Goal: Navigation & Orientation: Find specific page/section

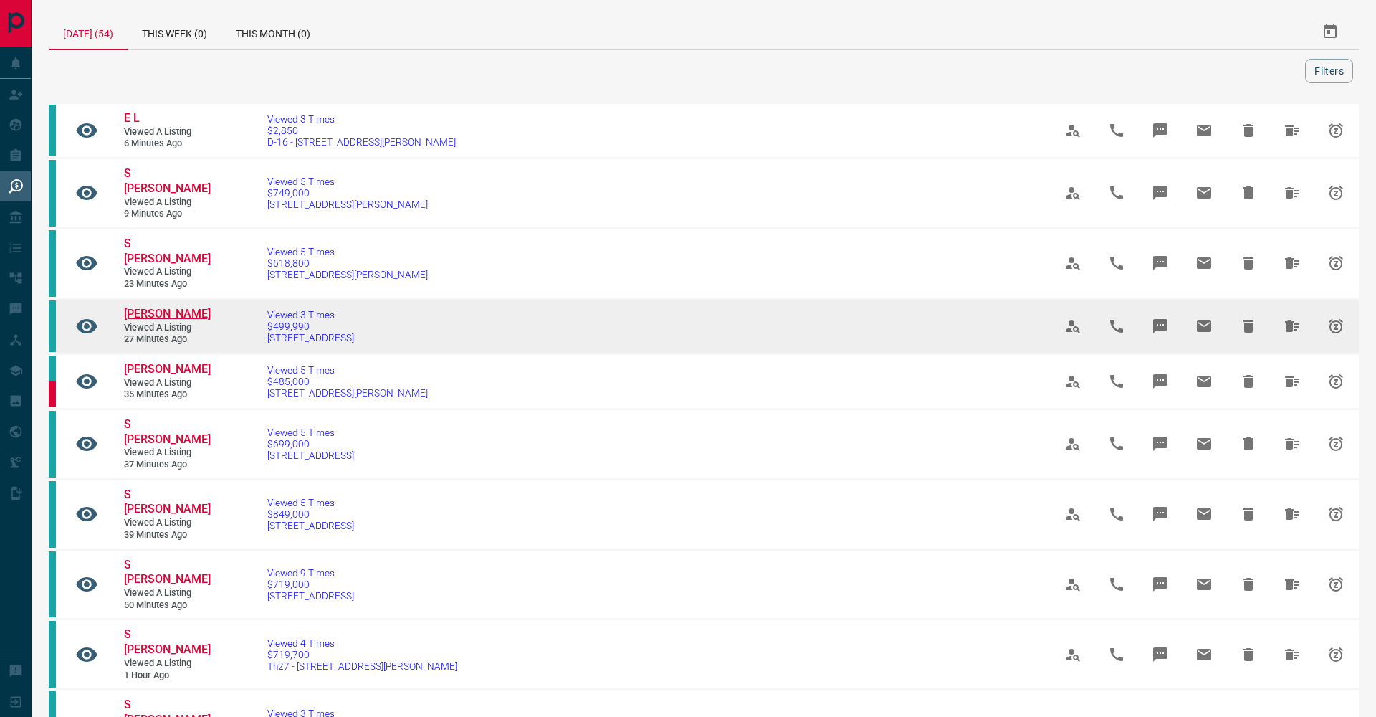
click at [194, 307] on span "[PERSON_NAME]" at bounding box center [167, 314] width 87 height 14
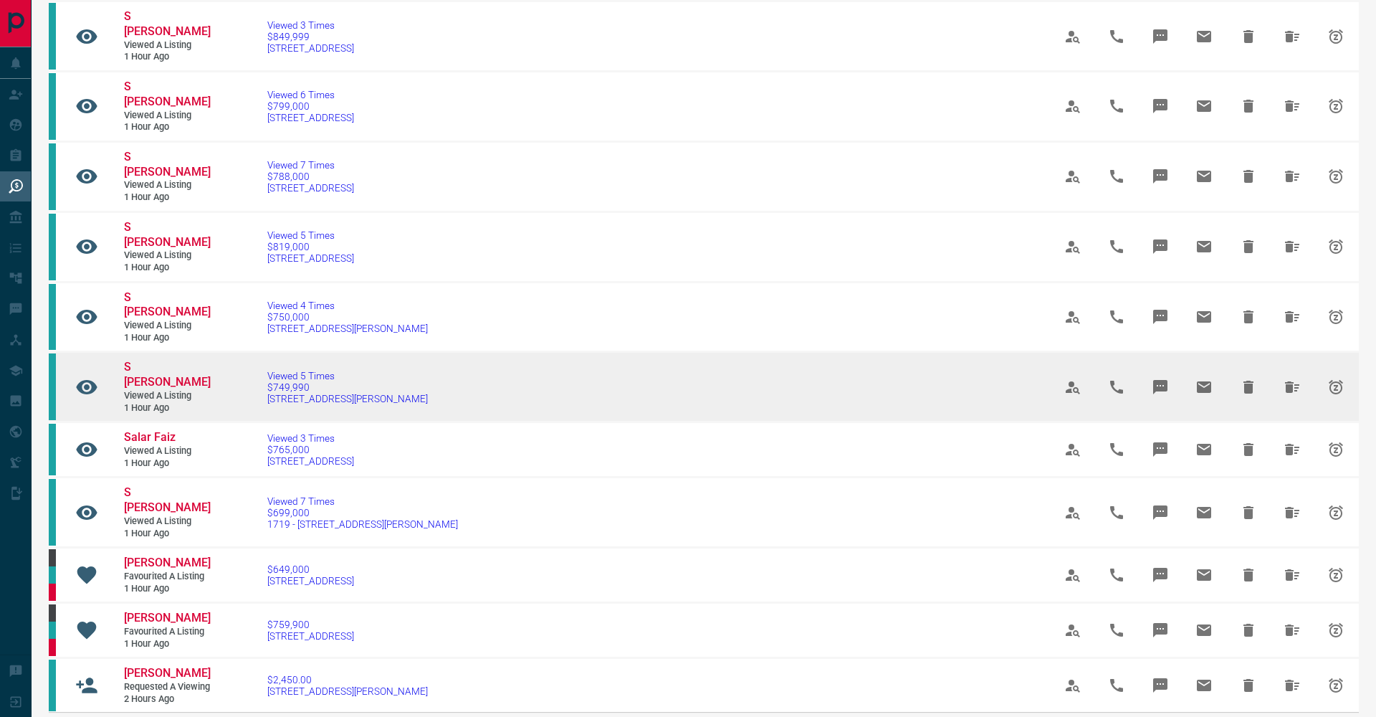
scroll to position [689, 0]
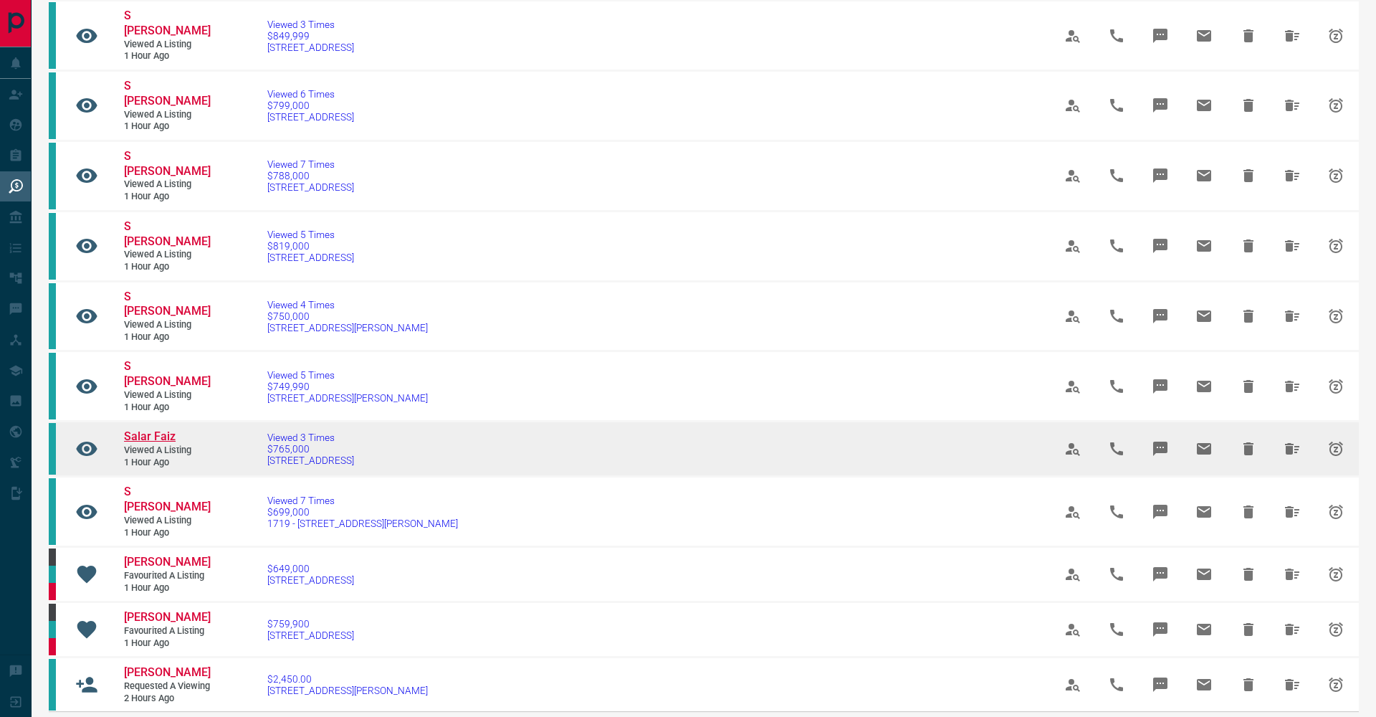
click at [169, 429] on span "Salar Faiz" at bounding box center [150, 436] width 52 height 14
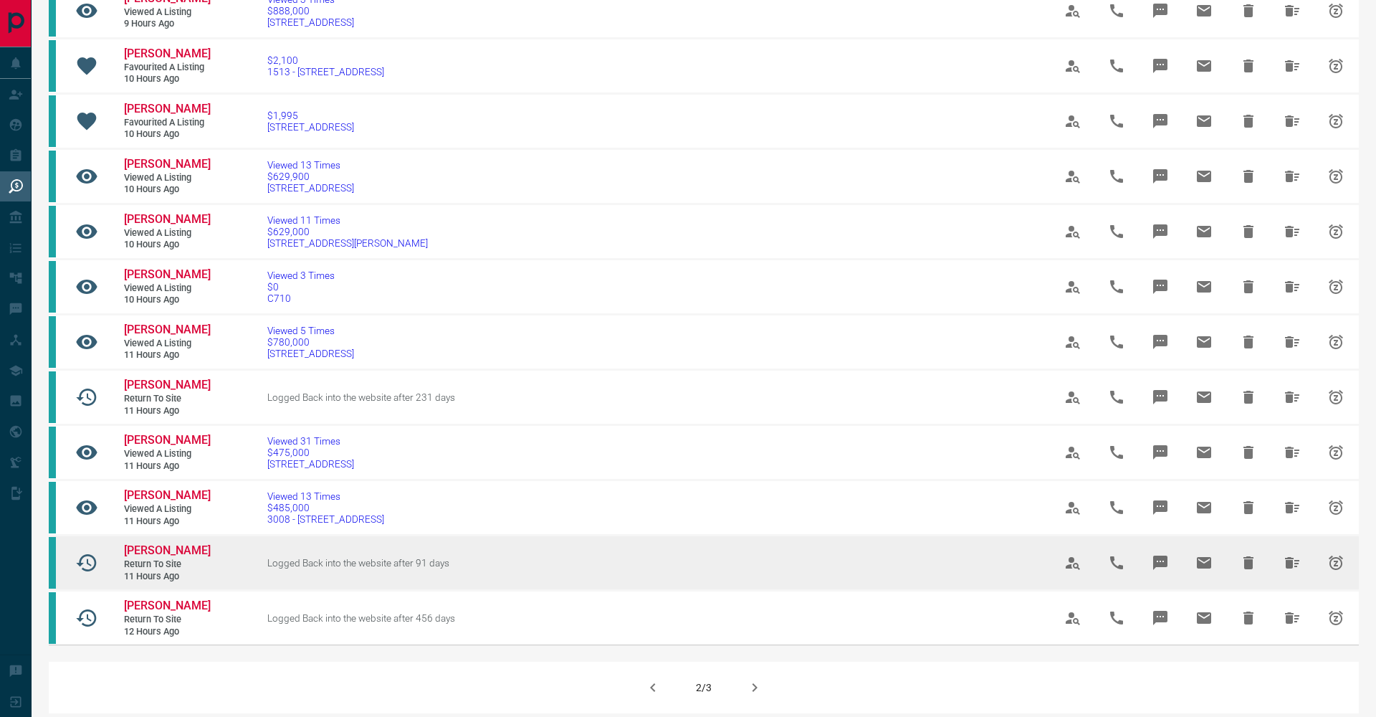
scroll to position [625, 0]
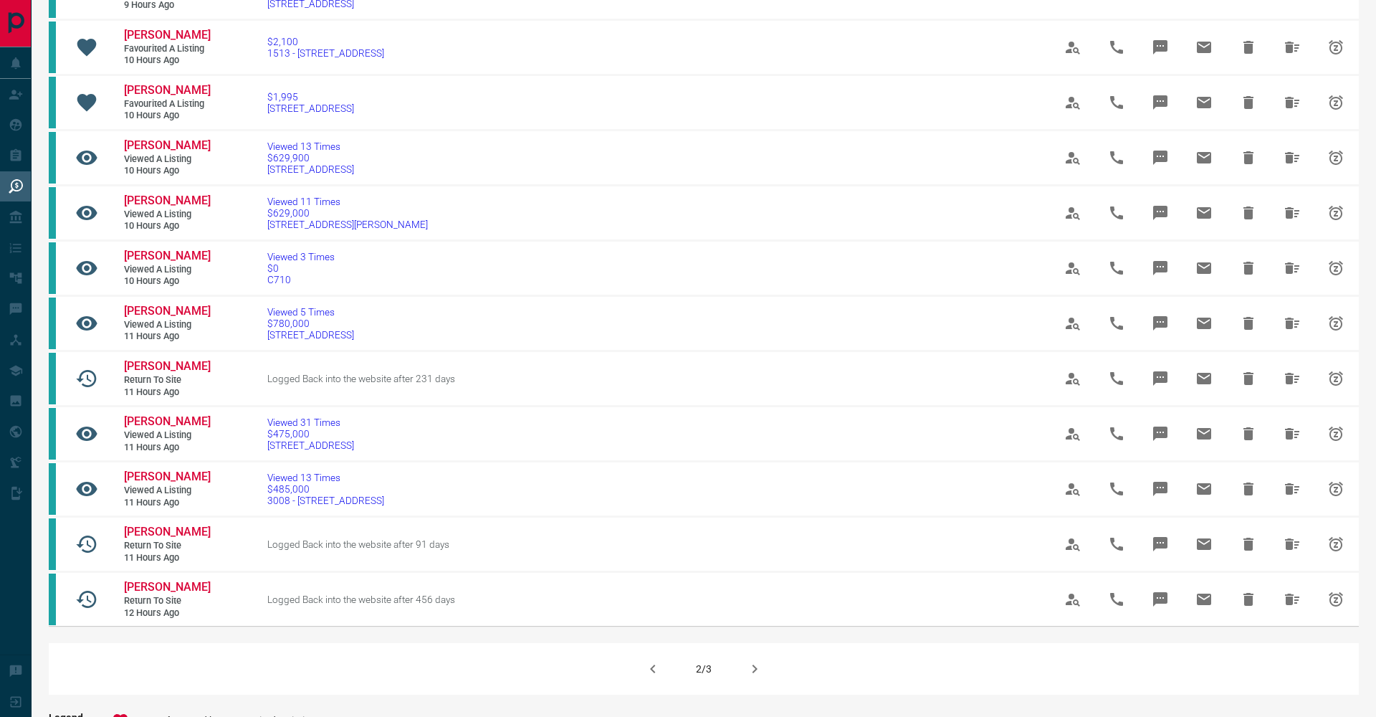
click at [752, 660] on icon "button" at bounding box center [754, 668] width 17 height 17
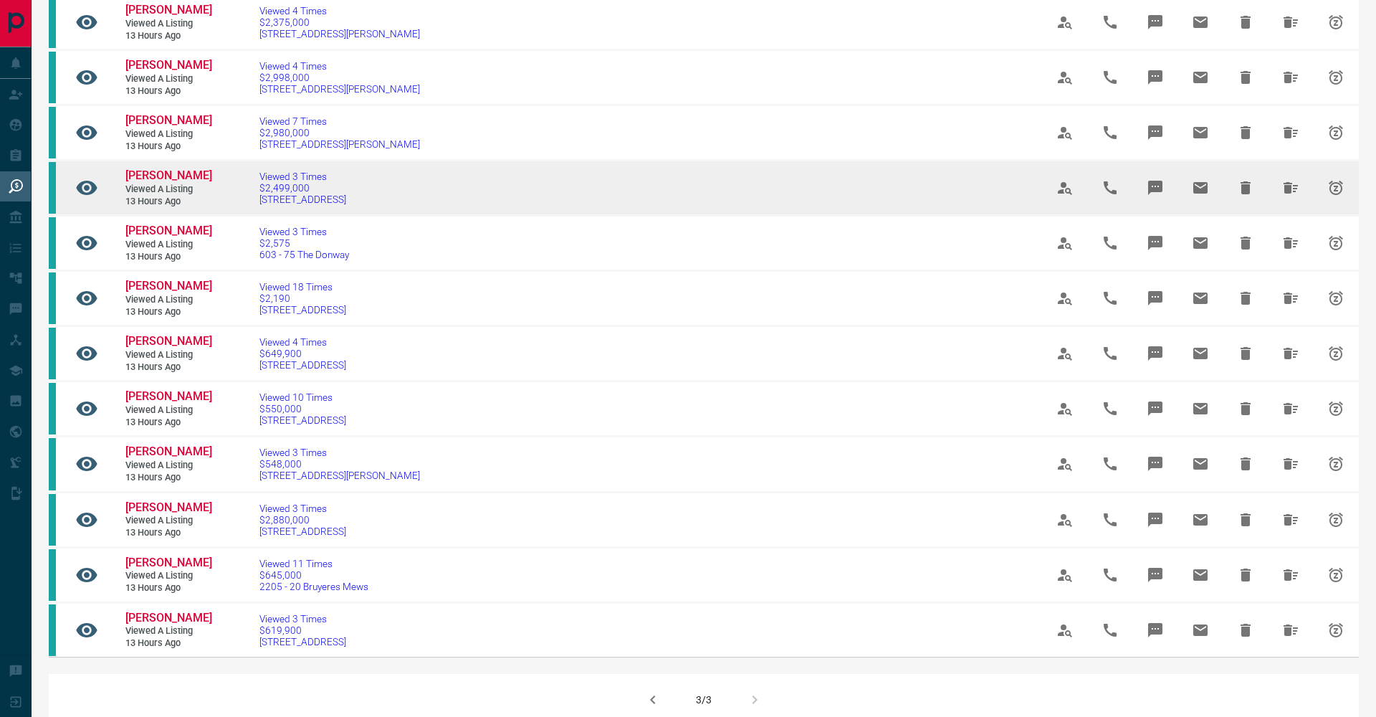
scroll to position [233, 0]
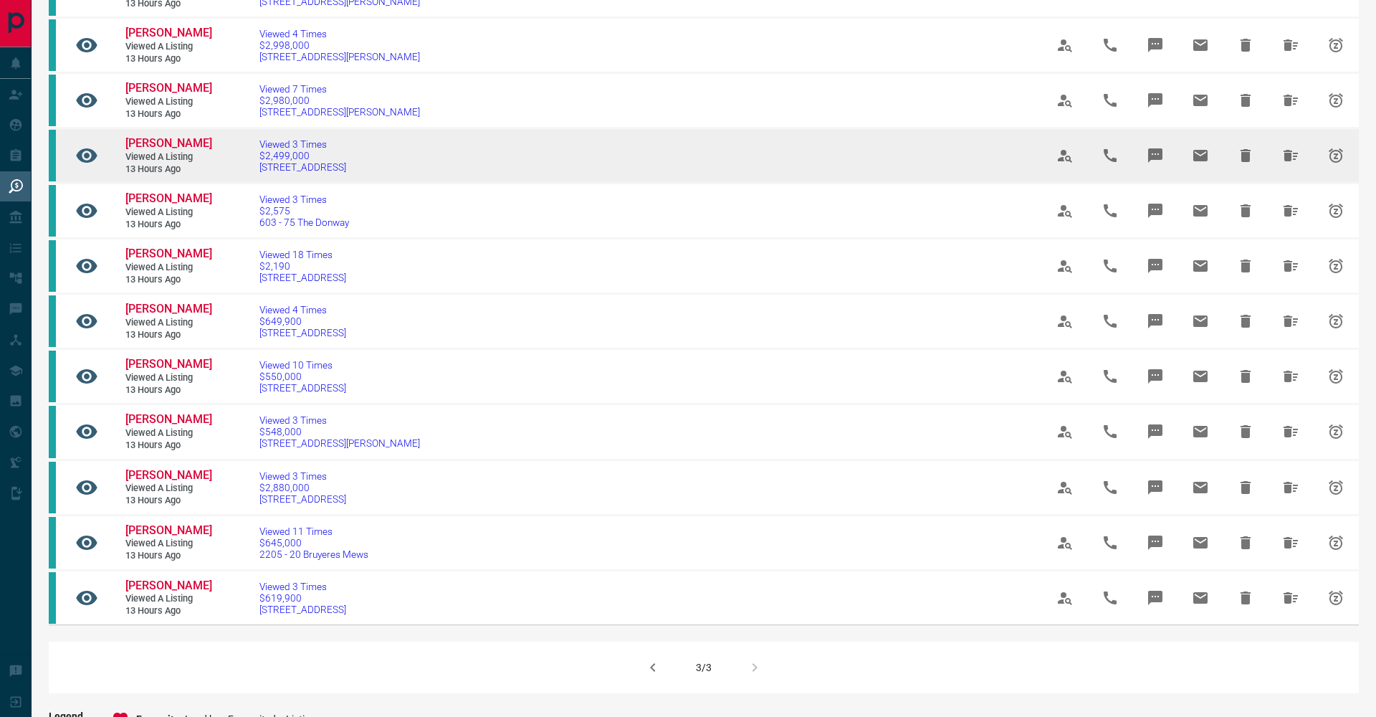
click at [820, 252] on tbody "S M Viewed a Listing 12 hours ago Viewed 3 Times $513,800 1105 - [STREET_ADDRES…" at bounding box center [704, 238] width 1310 height 772
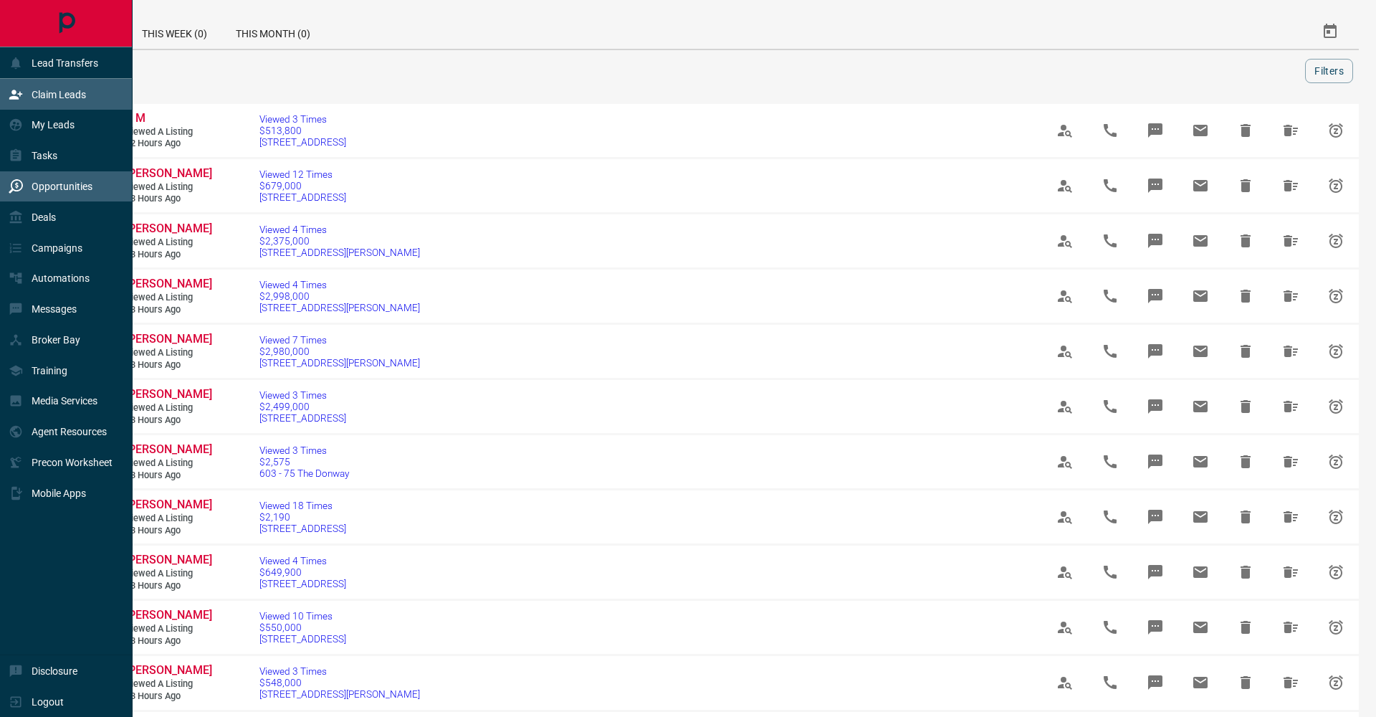
scroll to position [0, 0]
click at [37, 99] on p "Claim Leads" at bounding box center [59, 94] width 54 height 11
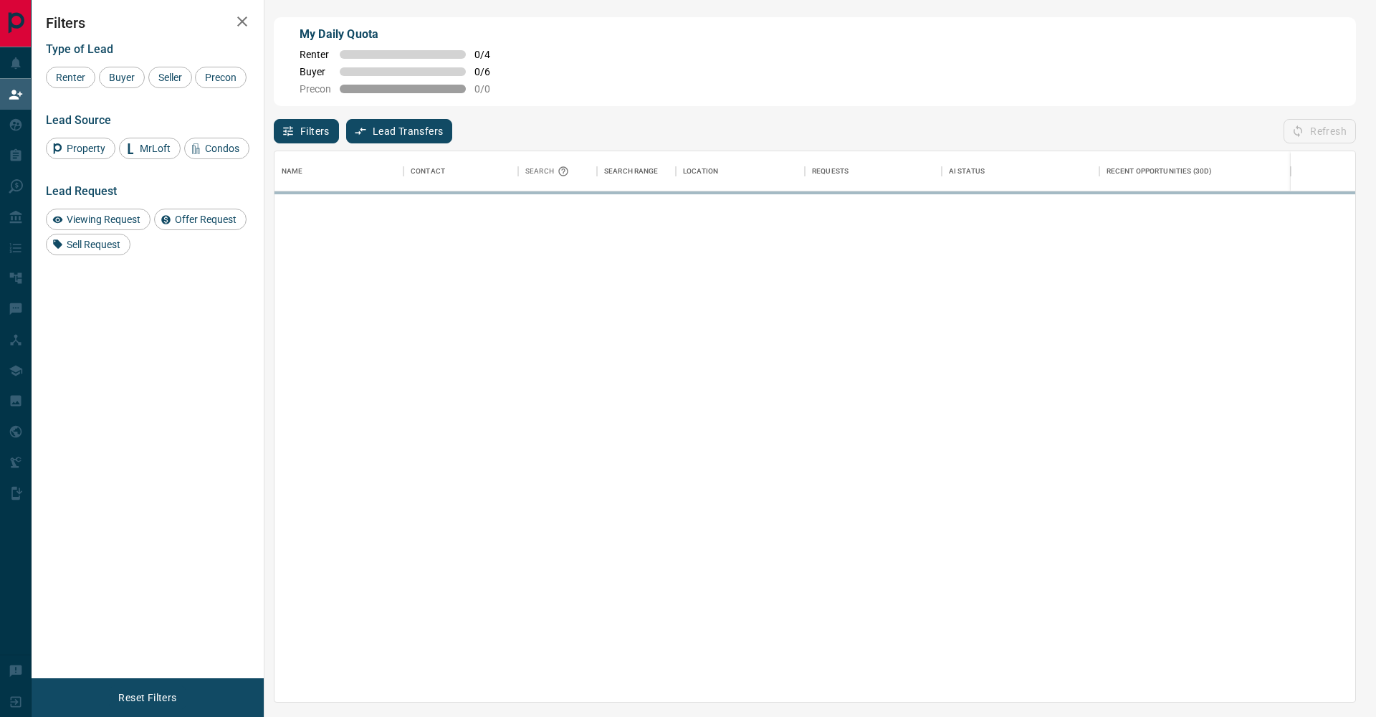
scroll to position [551, 1081]
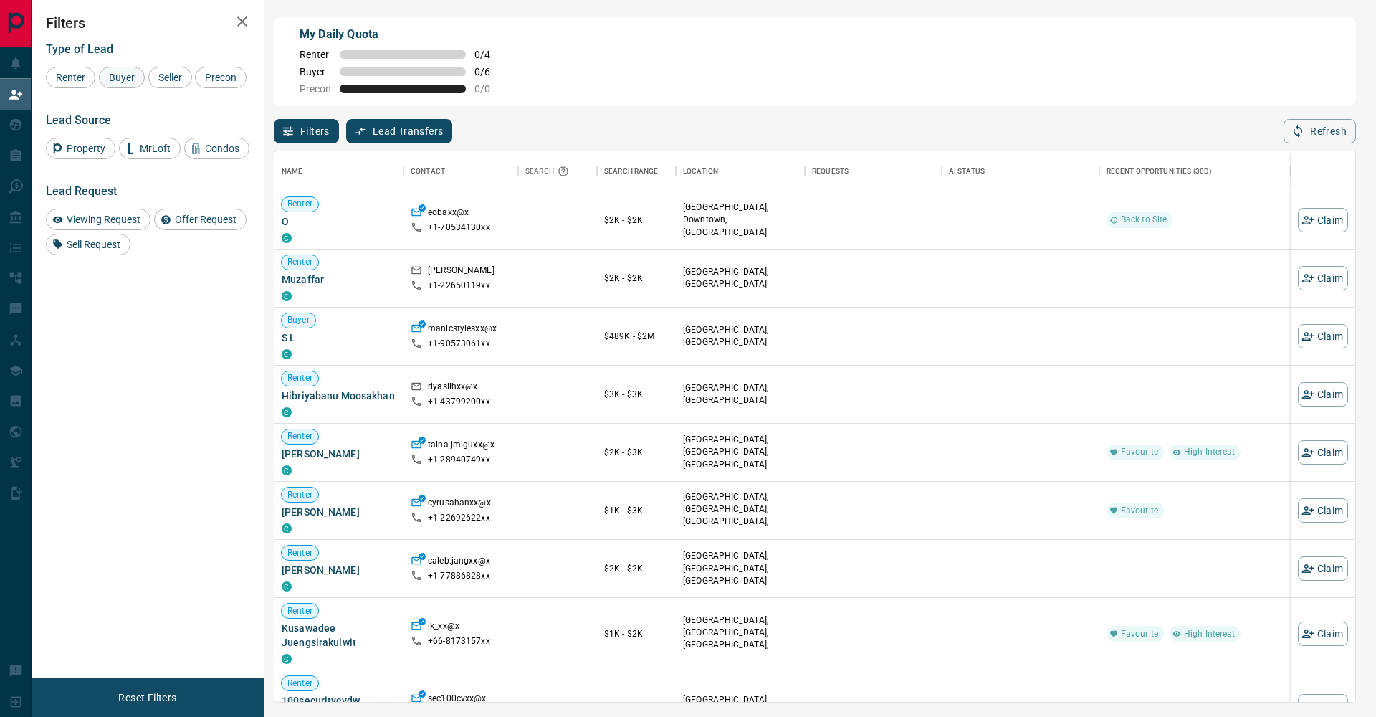
click at [143, 78] on div "Buyer" at bounding box center [122, 78] width 46 height 22
click at [173, 79] on span "Seller" at bounding box center [170, 77] width 34 height 11
click at [200, 83] on span "Precon" at bounding box center [221, 77] width 42 height 11
click at [248, 27] on icon "button" at bounding box center [242, 21] width 17 height 17
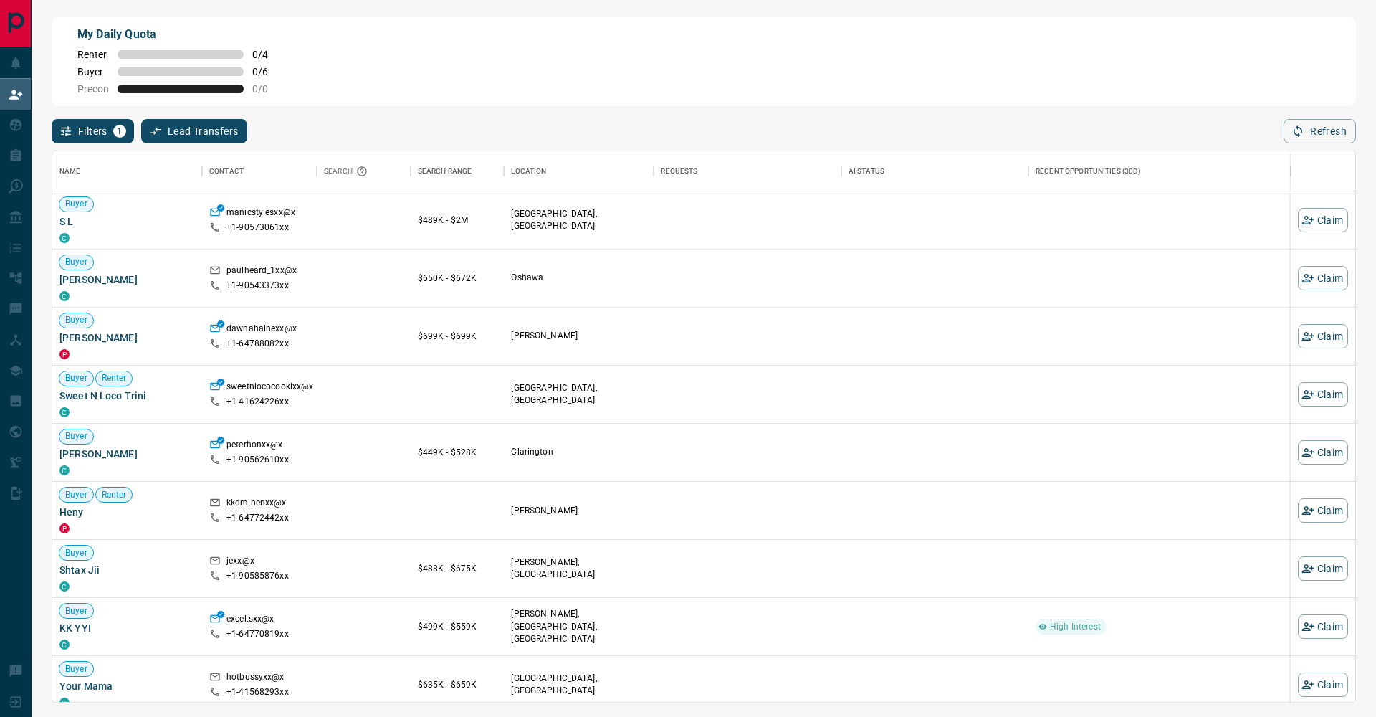
scroll to position [0, 0]
drag, startPoint x: 1316, startPoint y: 125, endPoint x: 1227, endPoint y: 95, distance: 93.9
click at [1316, 125] on button "Refresh" at bounding box center [1320, 131] width 72 height 24
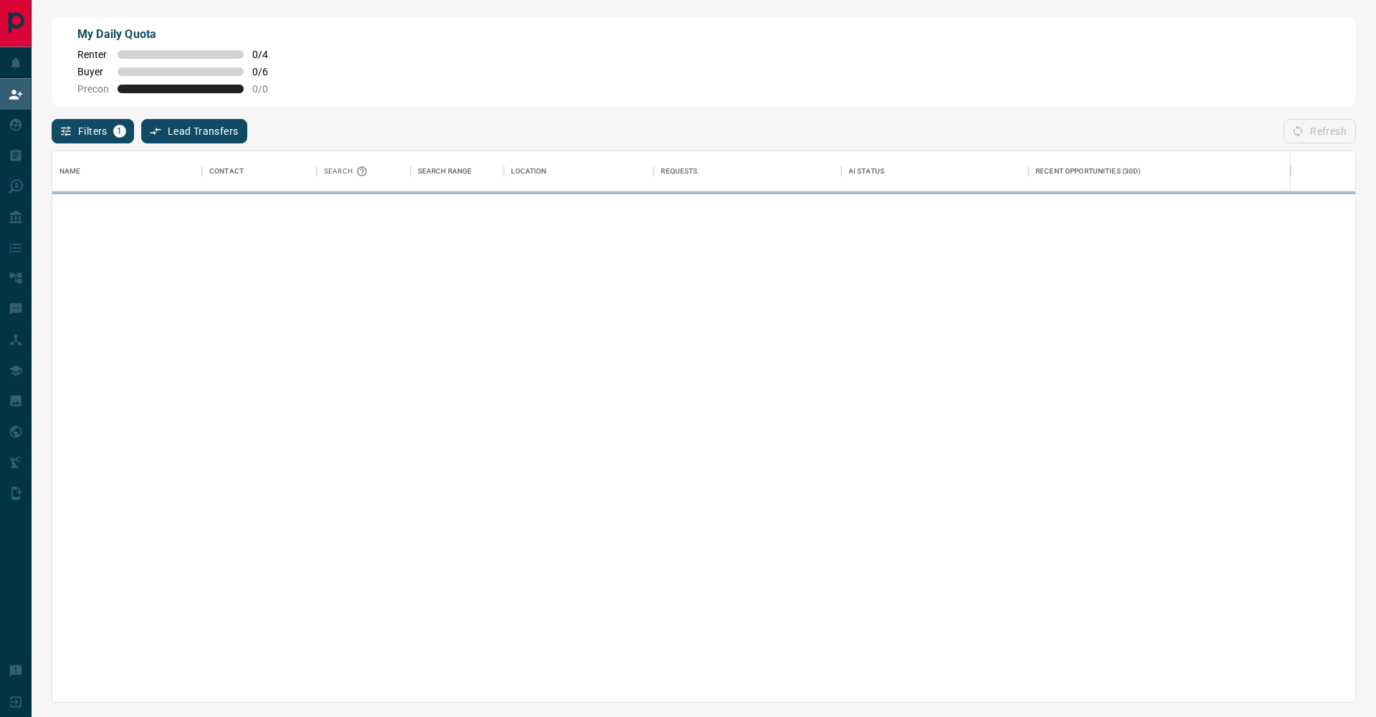
scroll to position [551, 1303]
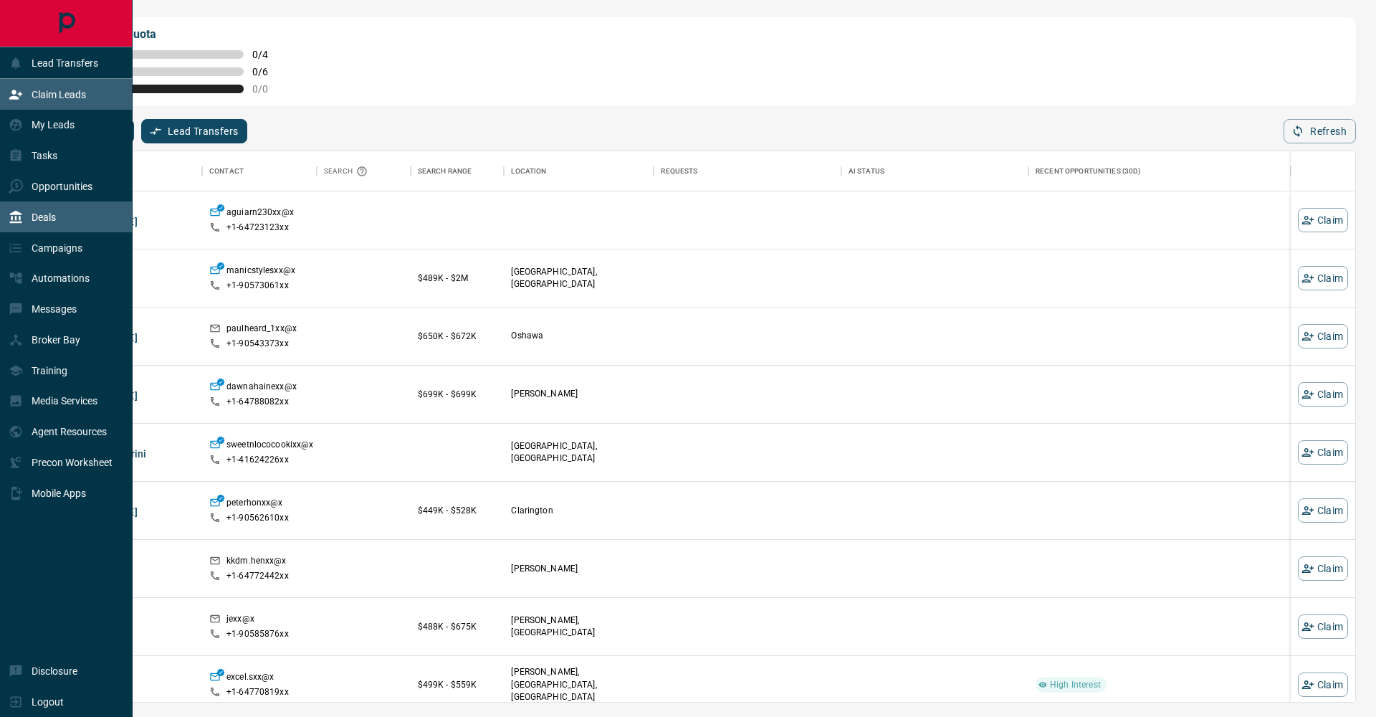
click at [0, 227] on div "Deals" at bounding box center [66, 216] width 133 height 31
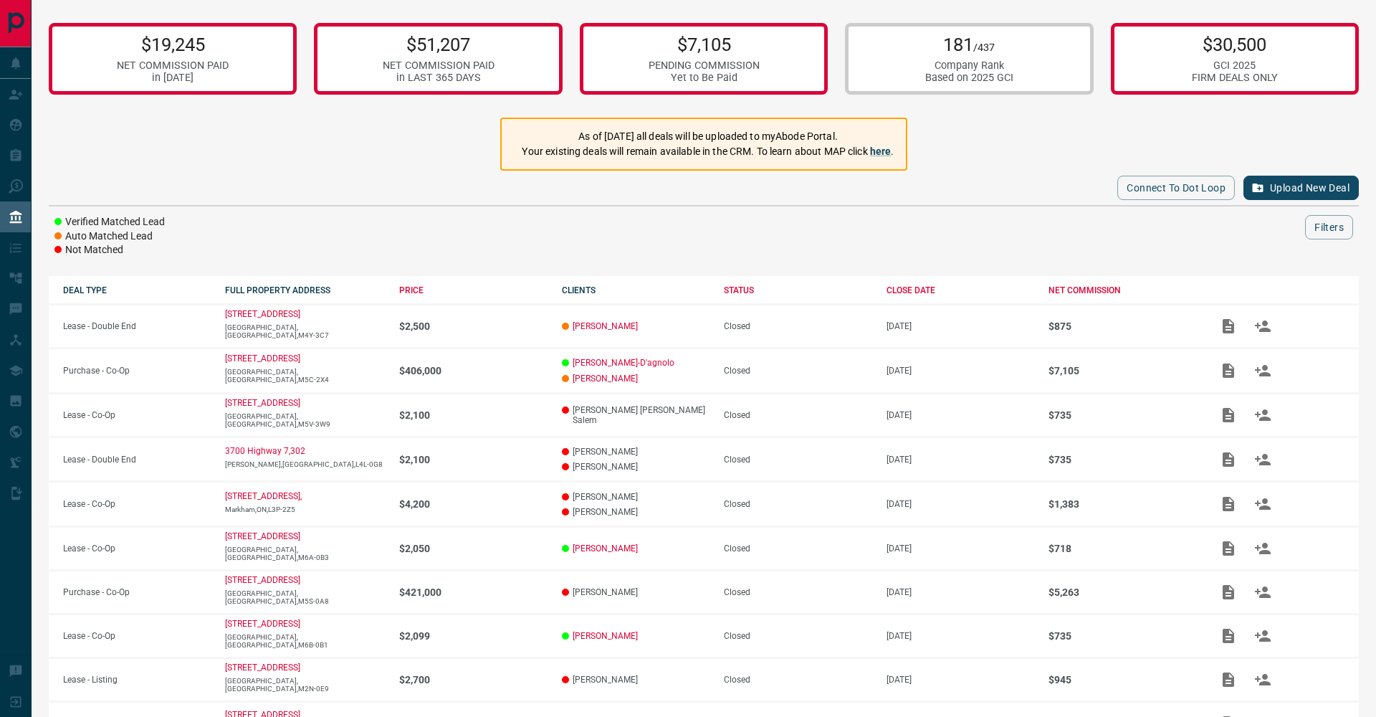
click at [989, 81] on div "Based on 2025 GCI" at bounding box center [970, 78] width 88 height 12
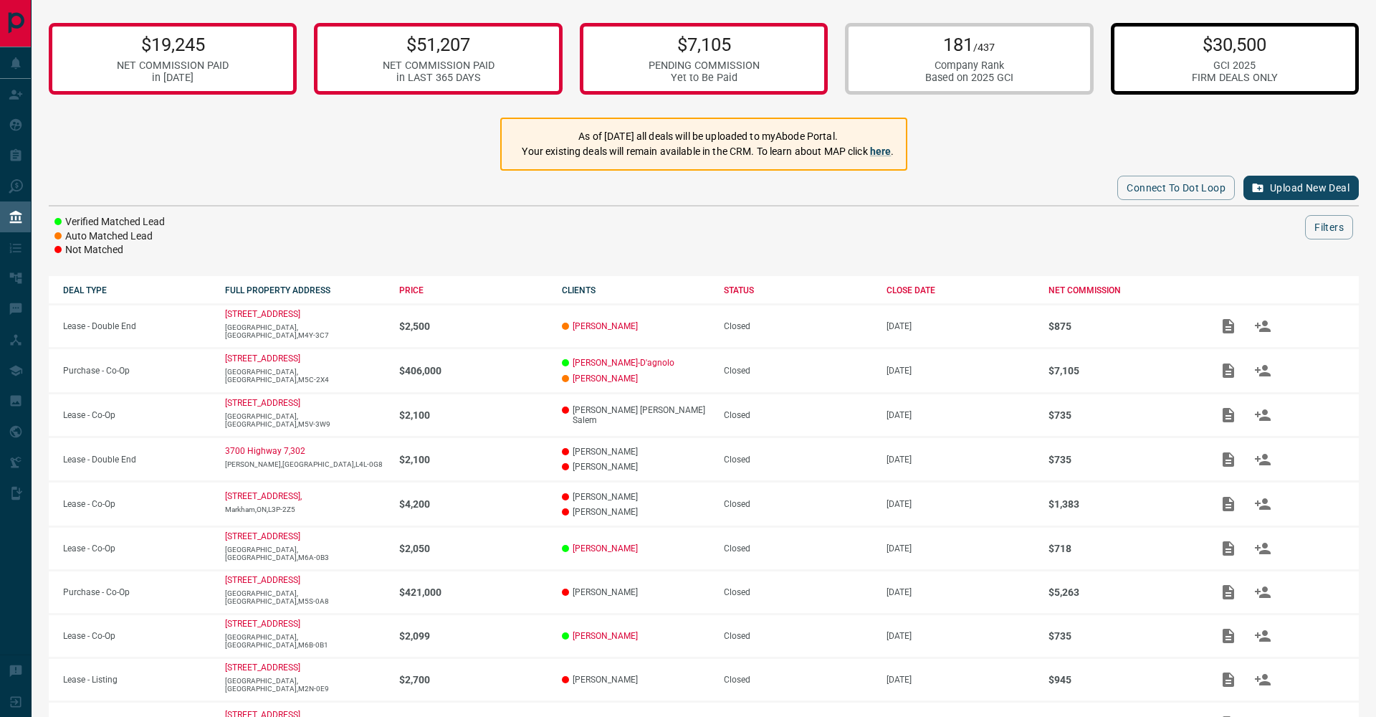
click at [1158, 77] on div "$30,500 GCI 2025 FIRM DEALS ONLY" at bounding box center [1235, 59] width 248 height 72
click at [1227, 48] on p "$30,500" at bounding box center [1235, 45] width 86 height 22
click at [1060, 62] on div "181 /437 Company Rank Based on 2025 GCI" at bounding box center [969, 59] width 248 height 72
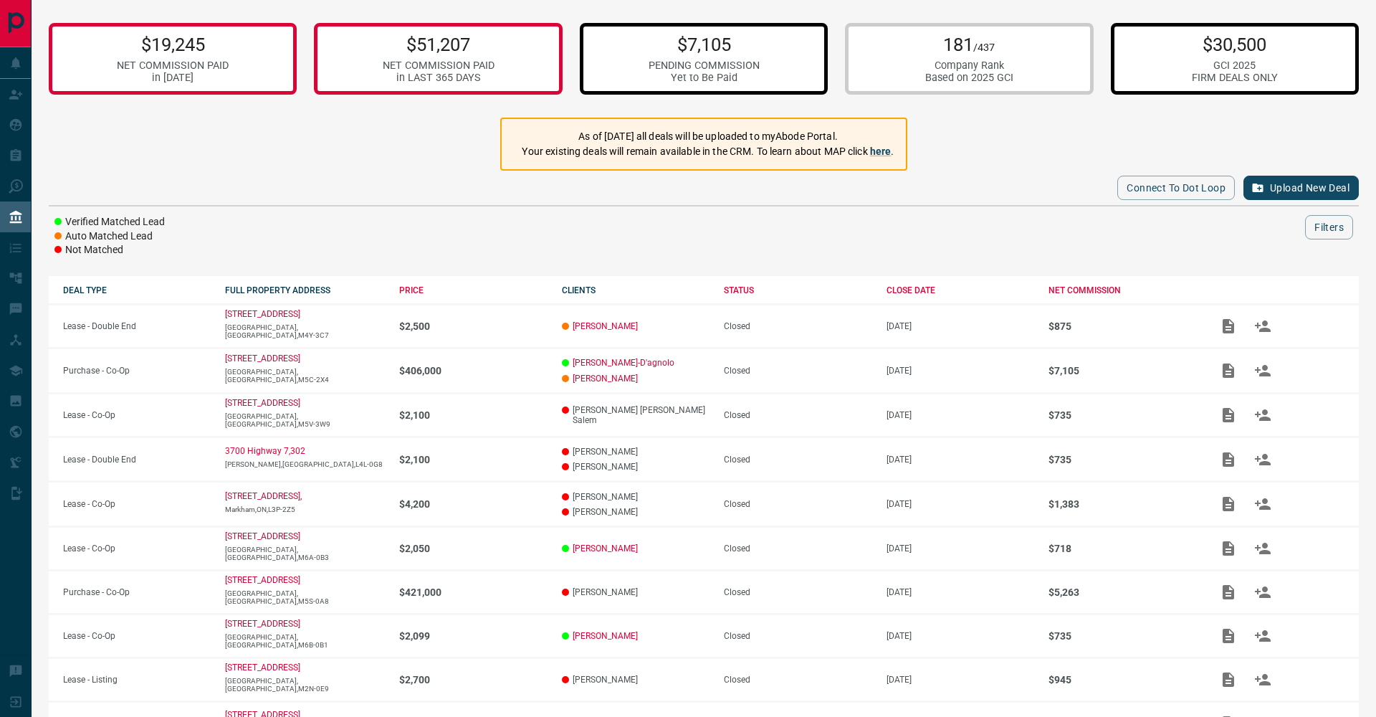
click at [622, 72] on div "$7,105 PENDING COMMISSION Yet to Be Paid" at bounding box center [704, 59] width 248 height 72
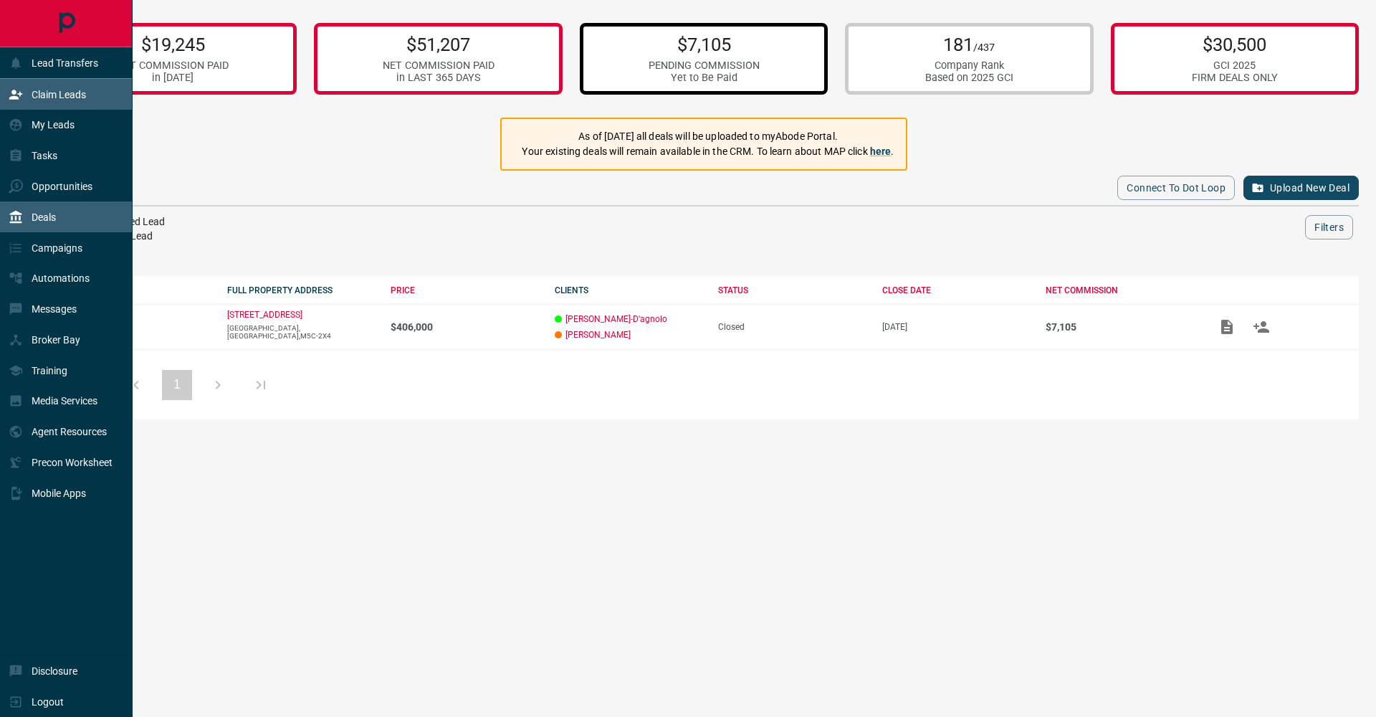
click at [6, 105] on div "Claim Leads" at bounding box center [66, 94] width 133 height 31
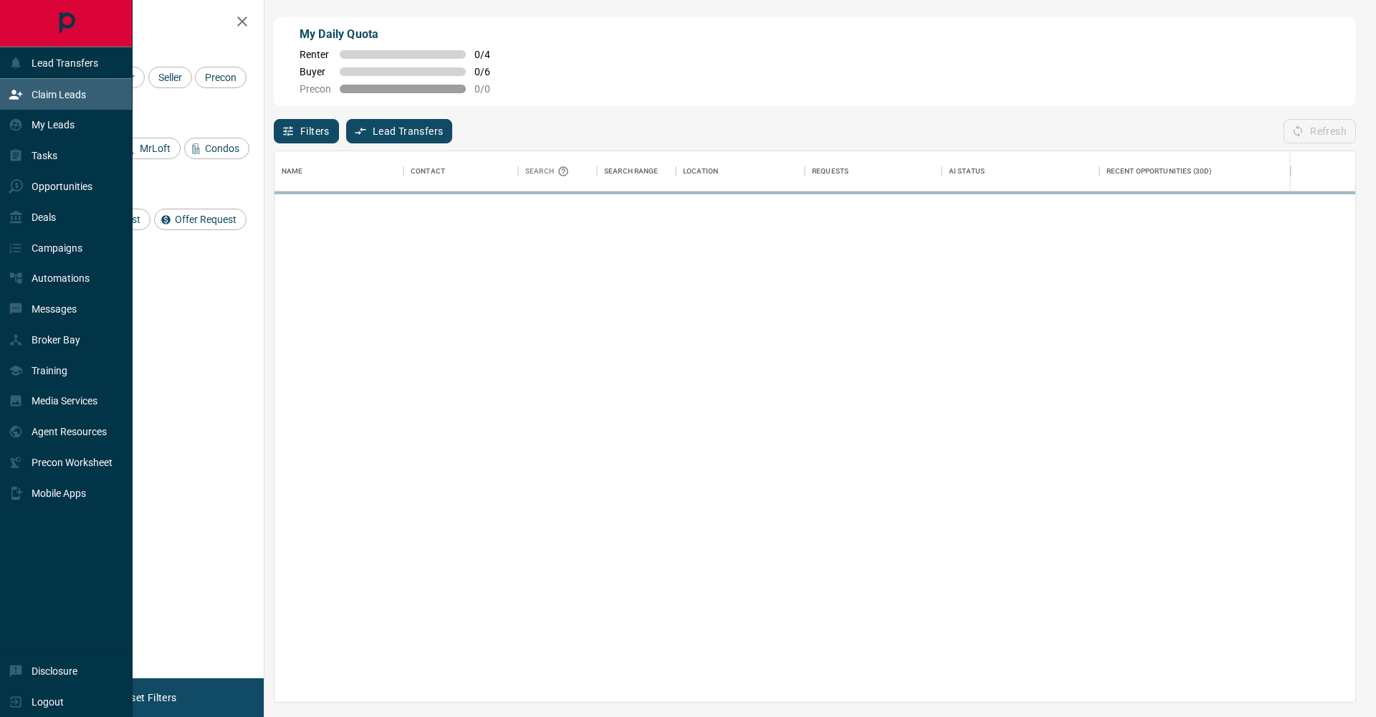
scroll to position [551, 1081]
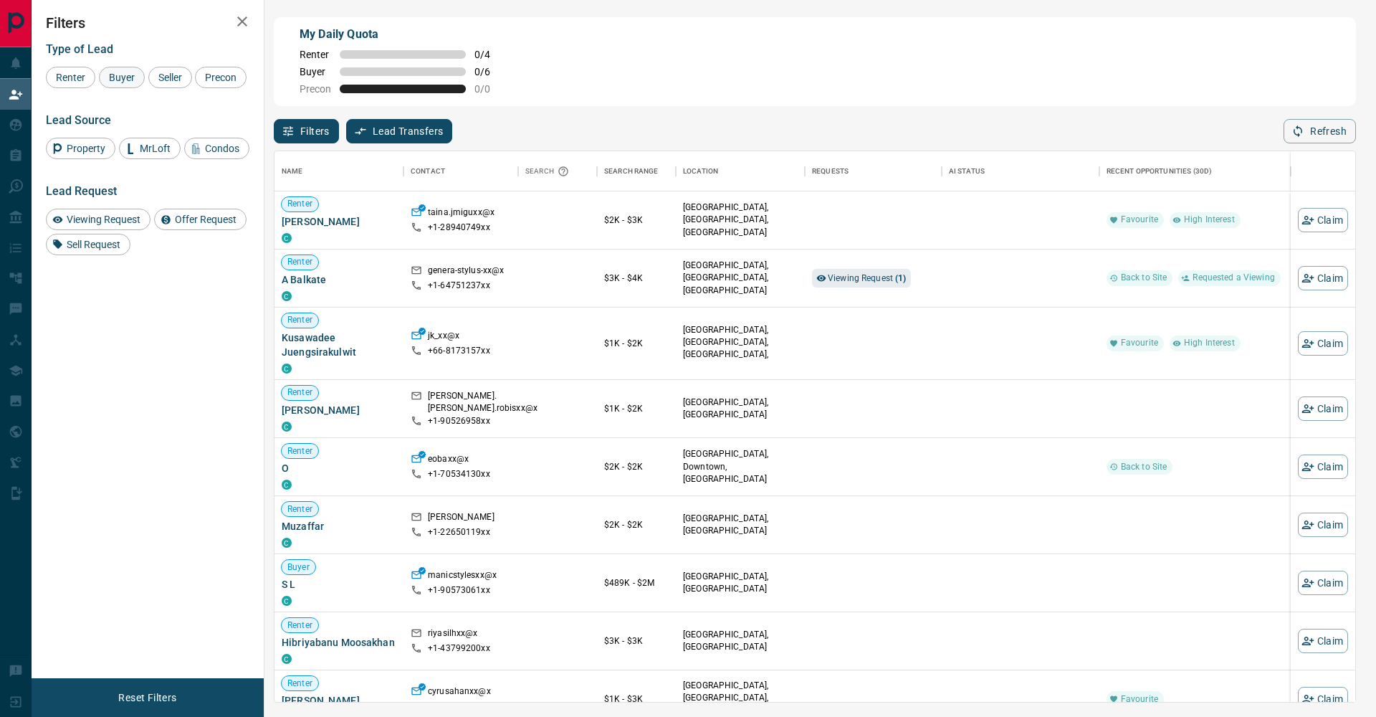
drag, startPoint x: 107, startPoint y: 77, endPoint x: 136, endPoint y: 78, distance: 29.4
click at [109, 77] on span "Buyer" at bounding box center [122, 77] width 36 height 11
click at [174, 80] on span "Seller" at bounding box center [170, 77] width 34 height 11
drag, startPoint x: 37, startPoint y: 104, endPoint x: 190, endPoint y: 82, distance: 154.3
click at [39, 104] on div "Filters Type of Lead Renter Buyer Seller Precon Lead Source Property MrLoft Con…" at bounding box center [148, 339] width 232 height 678
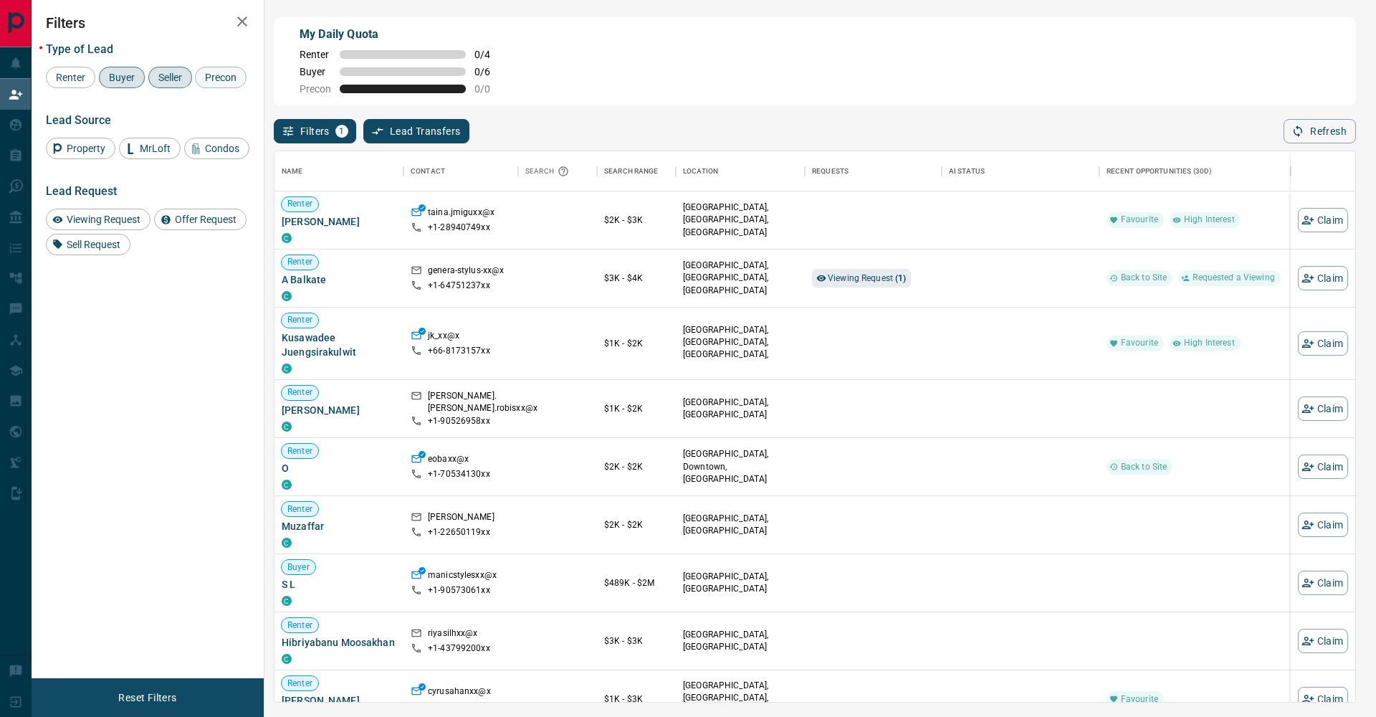
click at [200, 83] on span "Precon" at bounding box center [221, 77] width 42 height 11
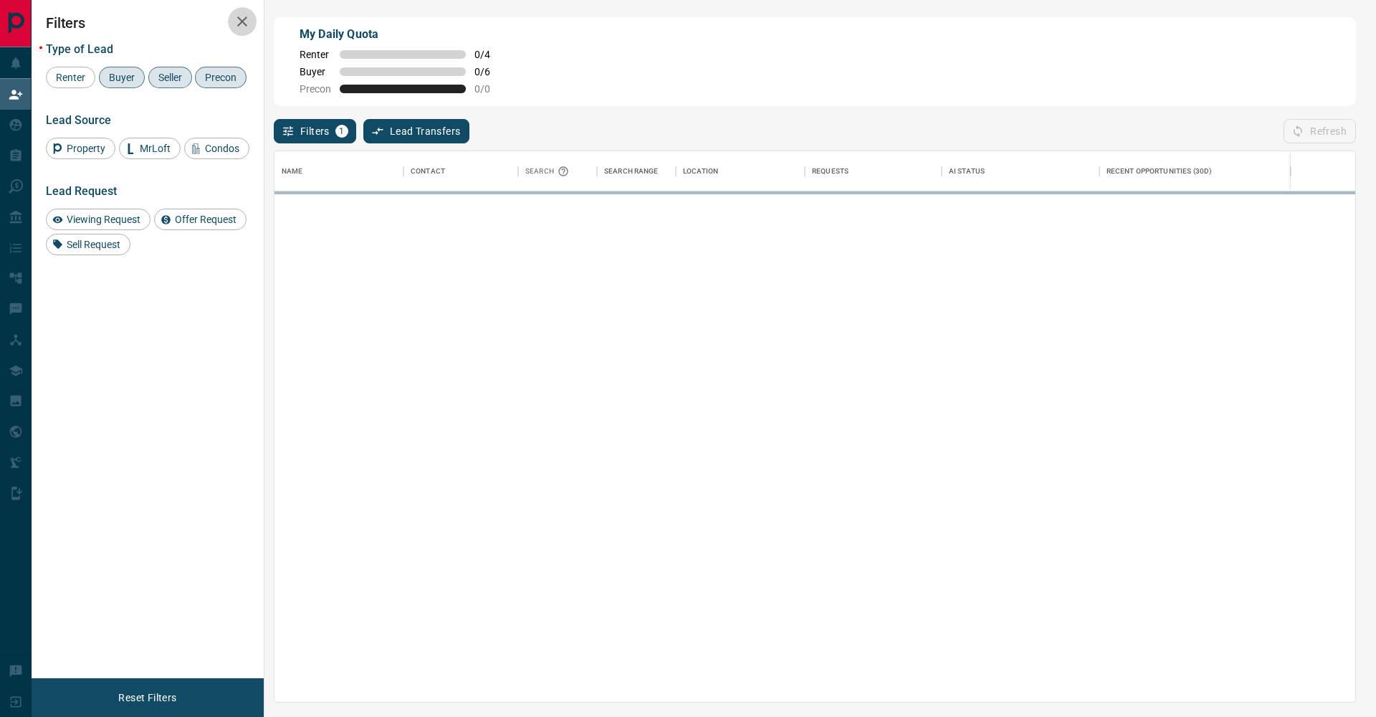
click at [242, 27] on icon "button" at bounding box center [242, 21] width 17 height 17
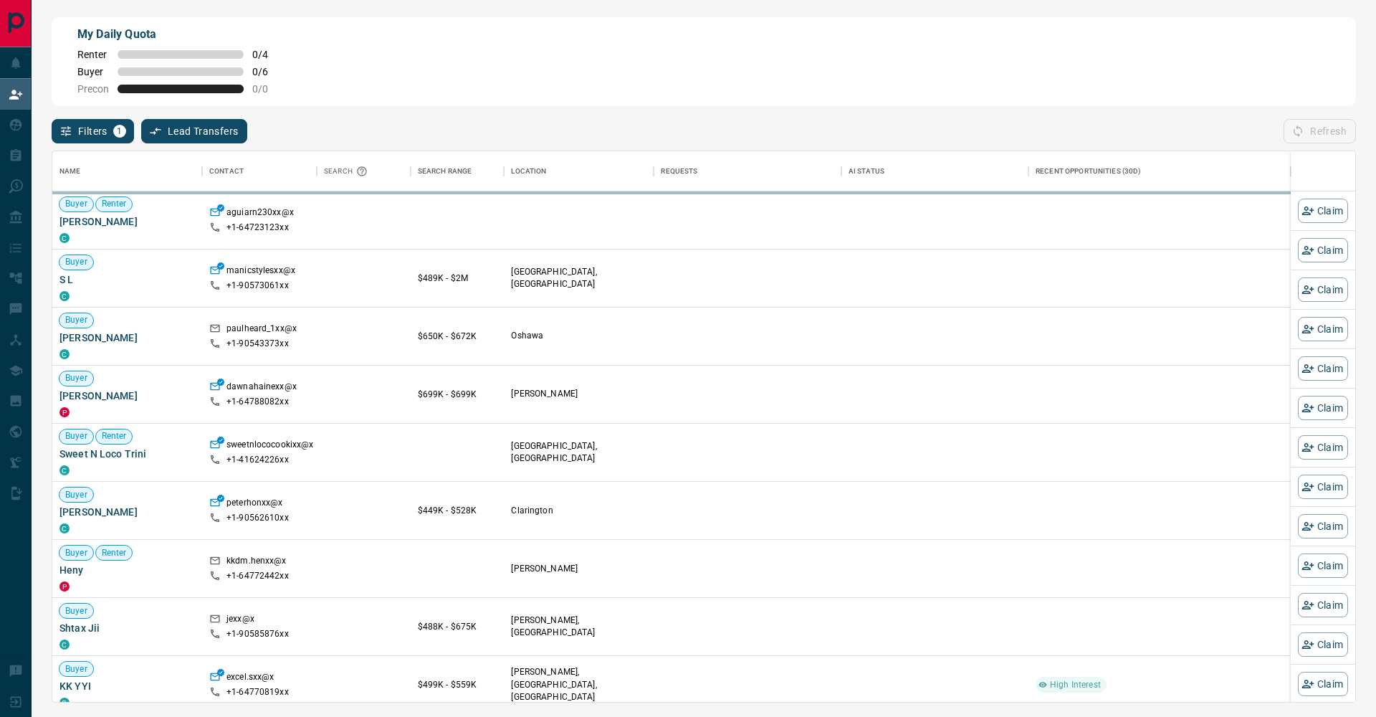
scroll to position [551, 1303]
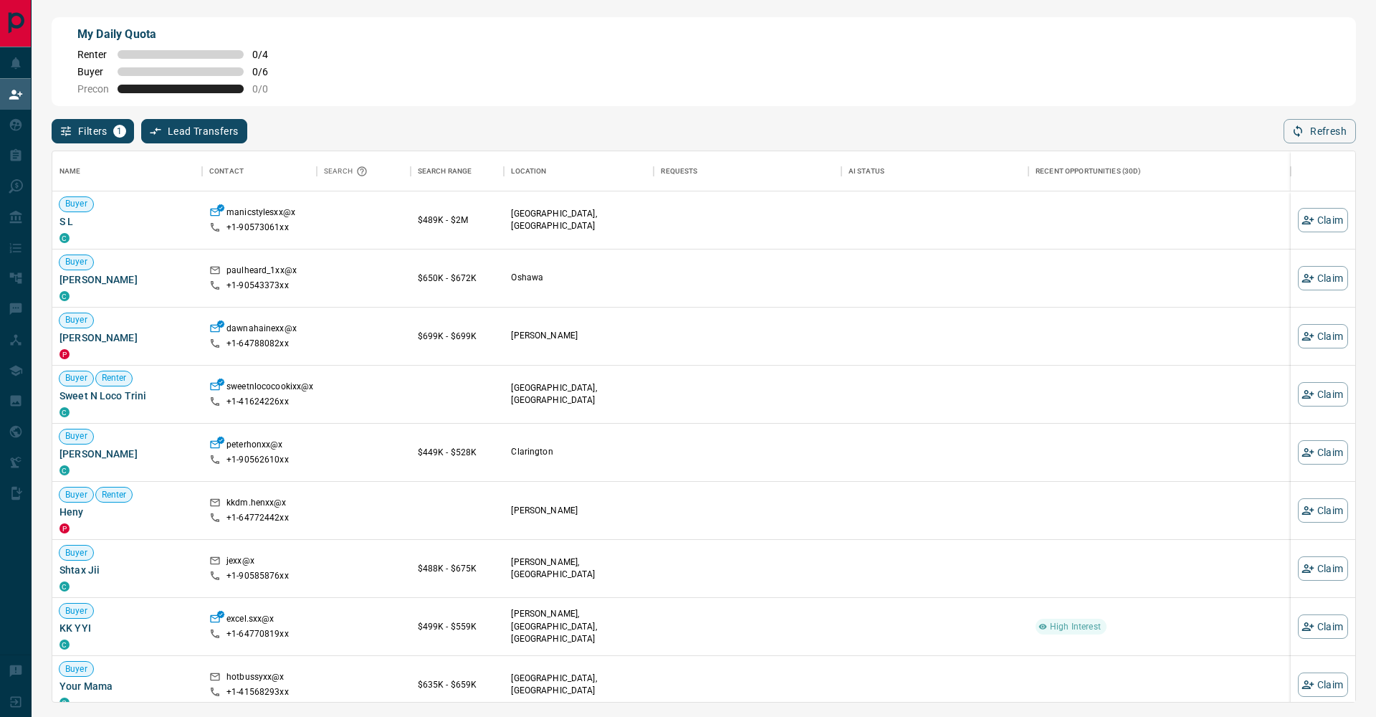
click at [1376, 0] on html "Lead Transfers Claim Leads My Leads Tasks Opportunities Deals Campaigns Automat…" at bounding box center [688, 358] width 1376 height 717
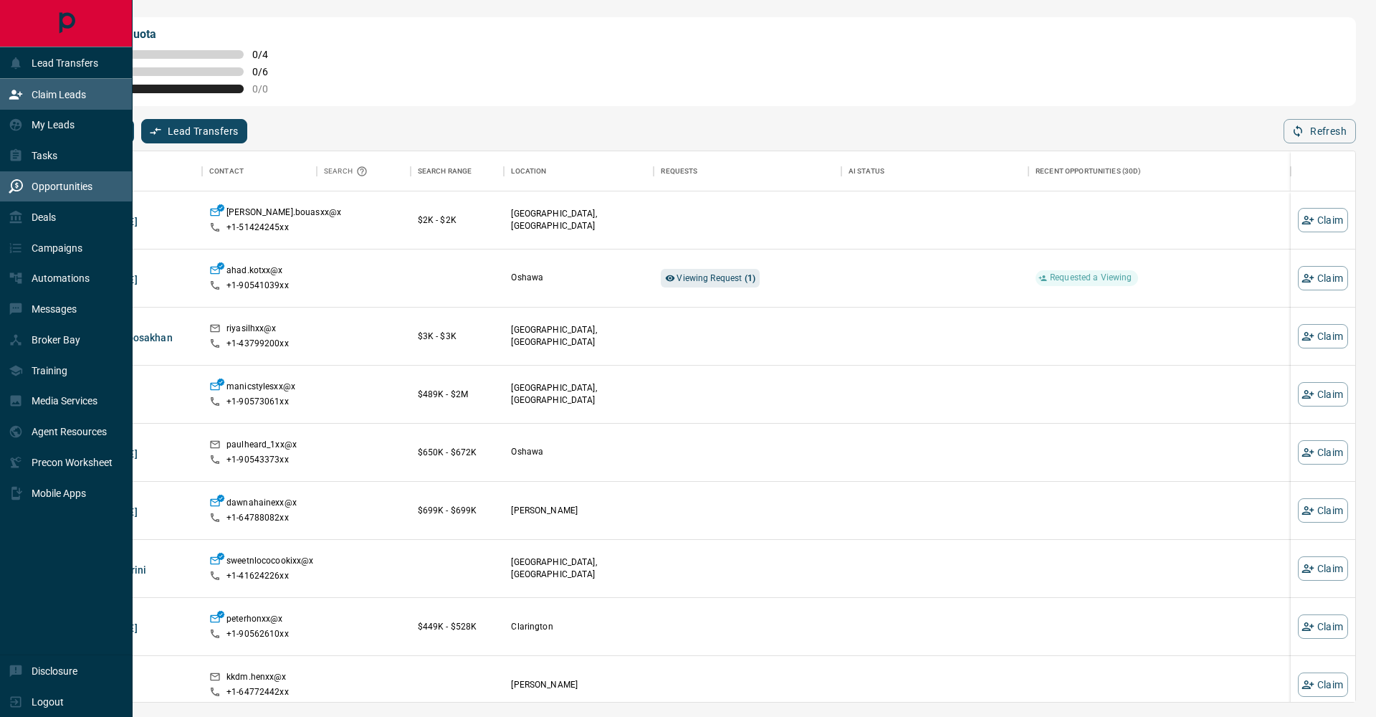
drag, startPoint x: 39, startPoint y: 185, endPoint x: 127, endPoint y: 180, distance: 88.3
click at [39, 185] on p "Opportunities" at bounding box center [62, 186] width 61 height 11
